Goal: Task Accomplishment & Management: Use online tool/utility

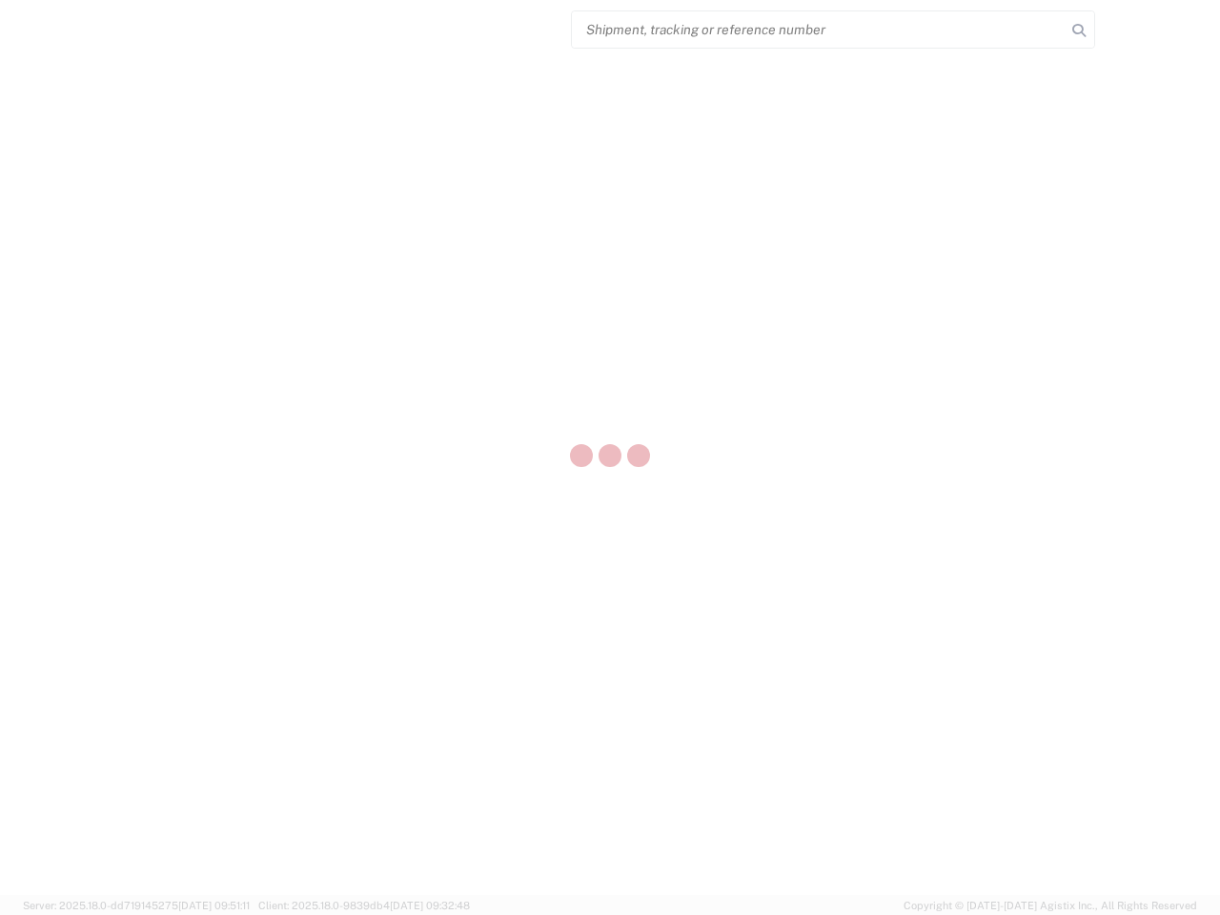
select select "US"
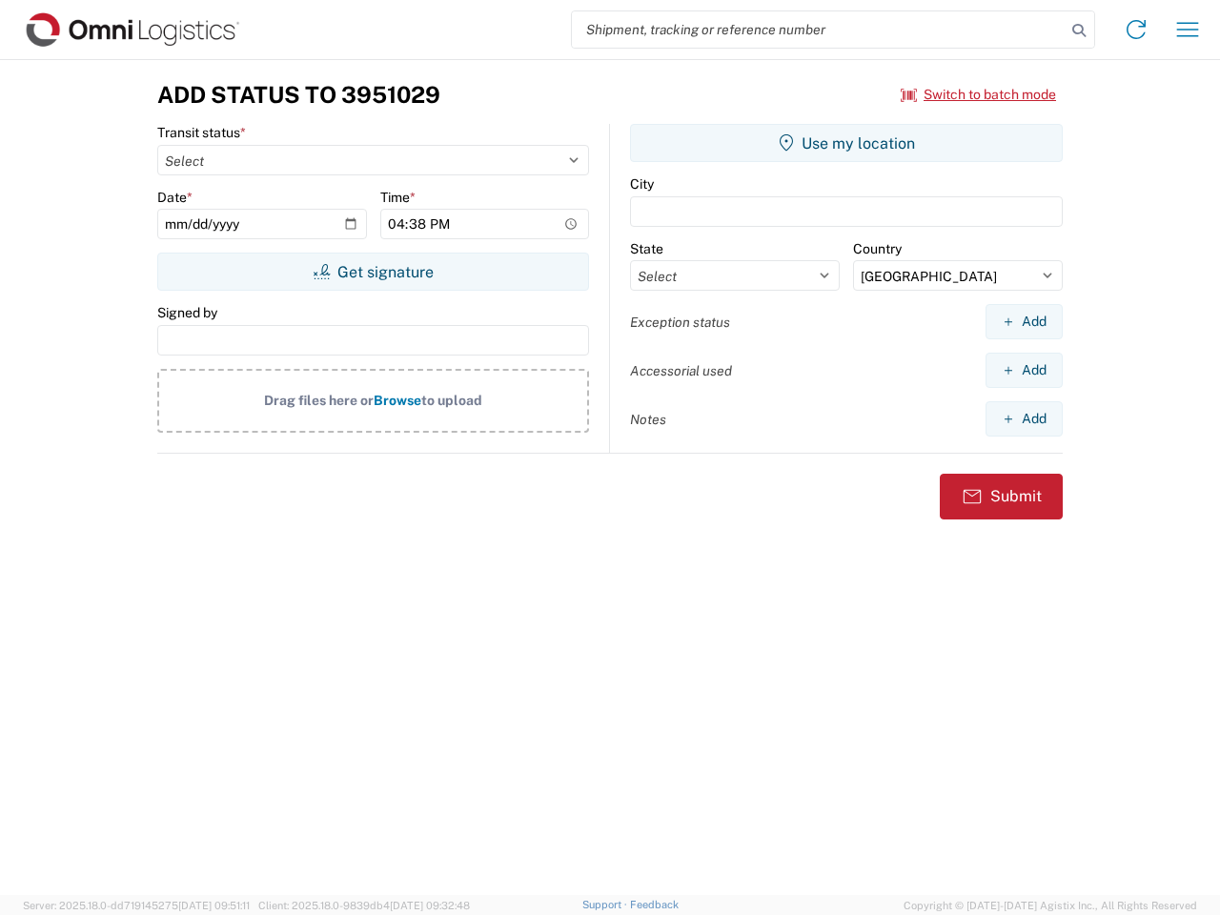
click at [819, 30] on input "search" at bounding box center [819, 29] width 494 height 36
click at [1079, 31] on icon at bounding box center [1079, 30] width 27 height 27
click at [1136, 30] on icon at bounding box center [1136, 29] width 31 height 31
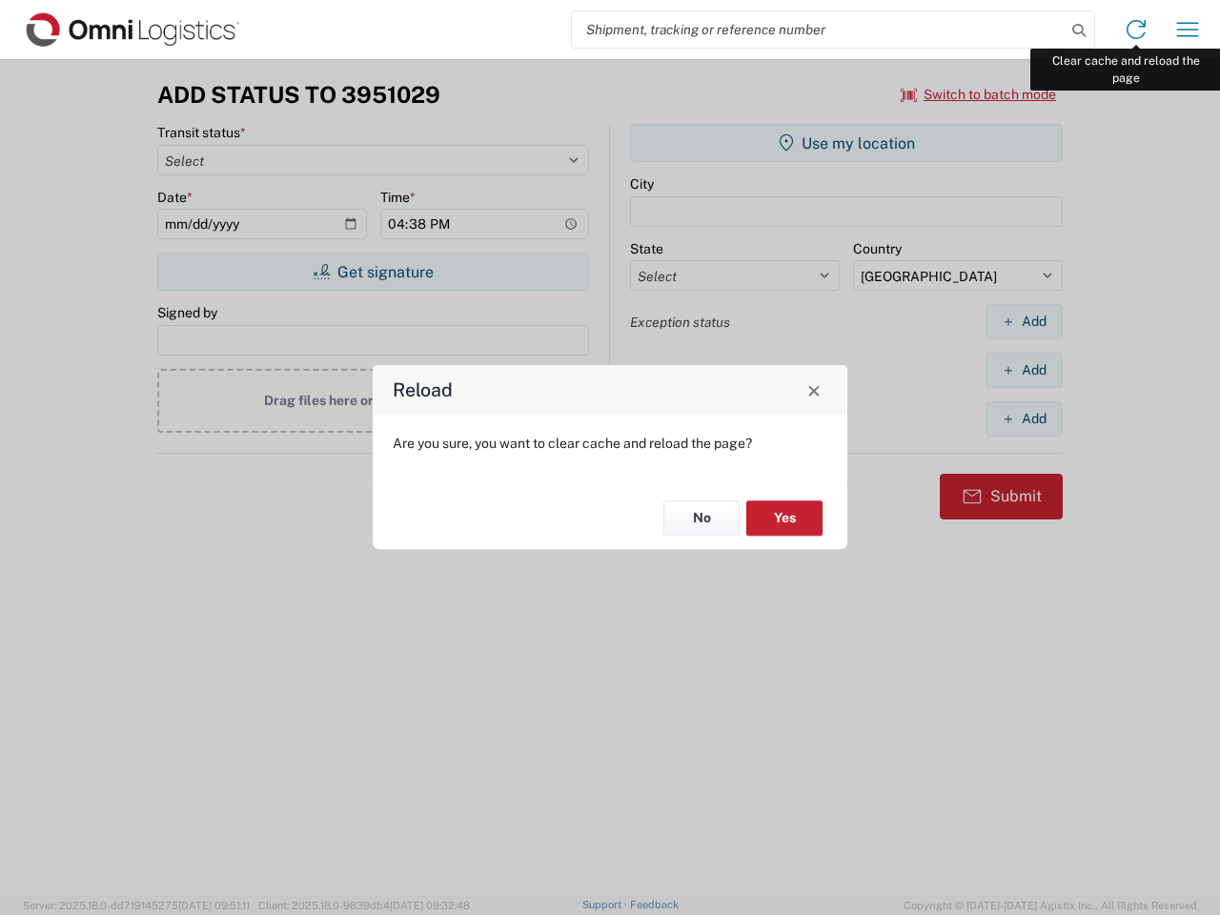
click at [1188, 30] on div "Reload Are you sure, you want to clear cache and reload the page? No Yes" at bounding box center [610, 457] width 1220 height 915
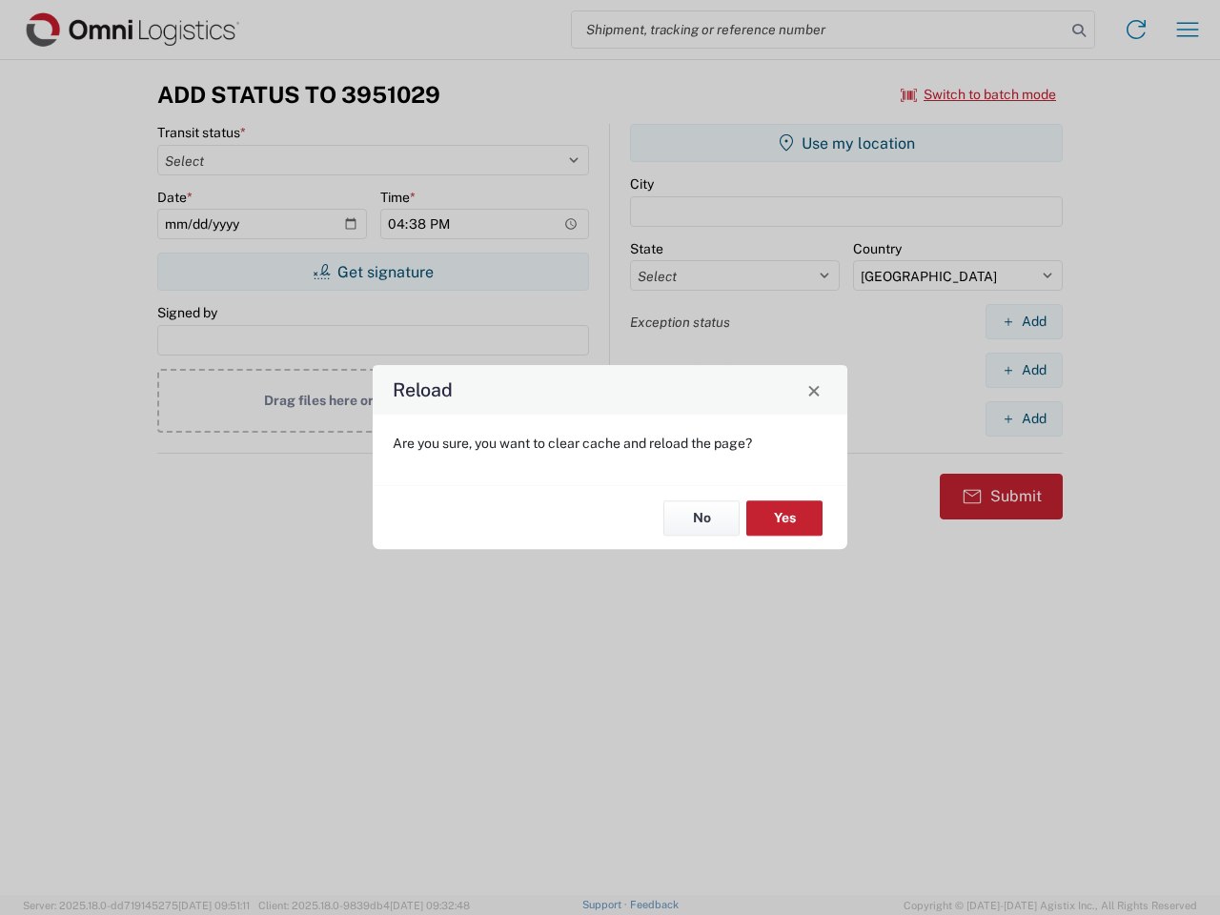
click at [979, 94] on div "Reload Are you sure, you want to clear cache and reload the page? No Yes" at bounding box center [610, 457] width 1220 height 915
click at [373, 272] on div "Reload Are you sure, you want to clear cache and reload the page? No Yes" at bounding box center [610, 457] width 1220 height 915
click at [847, 143] on div "Reload Are you sure, you want to clear cache and reload the page? No Yes" at bounding box center [610, 457] width 1220 height 915
click at [1024, 321] on div "Reload Are you sure, you want to clear cache and reload the page? No Yes" at bounding box center [610, 457] width 1220 height 915
click at [1024, 370] on div "Reload Are you sure, you want to clear cache and reload the page? No Yes" at bounding box center [610, 457] width 1220 height 915
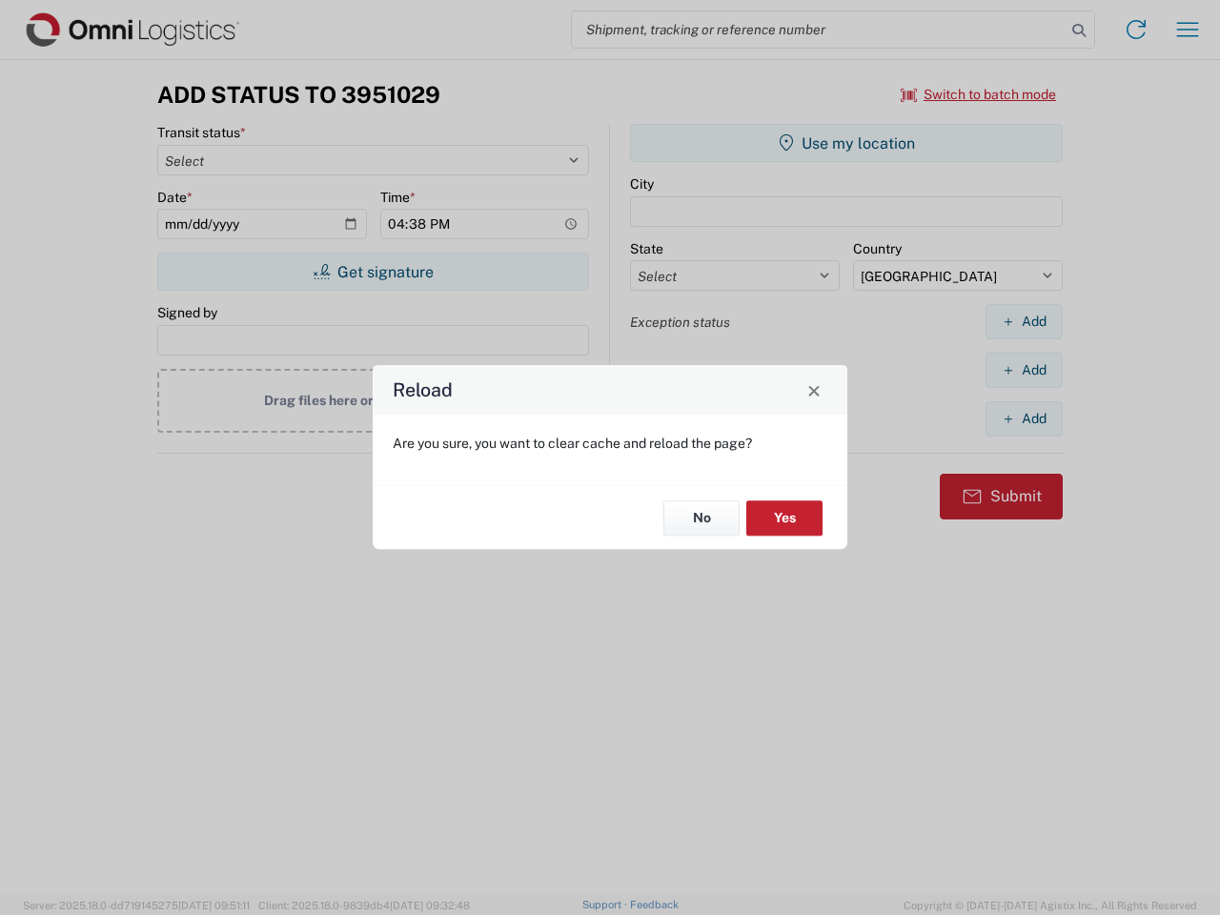
click at [1024, 419] on div "Reload Are you sure, you want to clear cache and reload the page? No Yes" at bounding box center [610, 457] width 1220 height 915
